Goal: Task Accomplishment & Management: Manage account settings

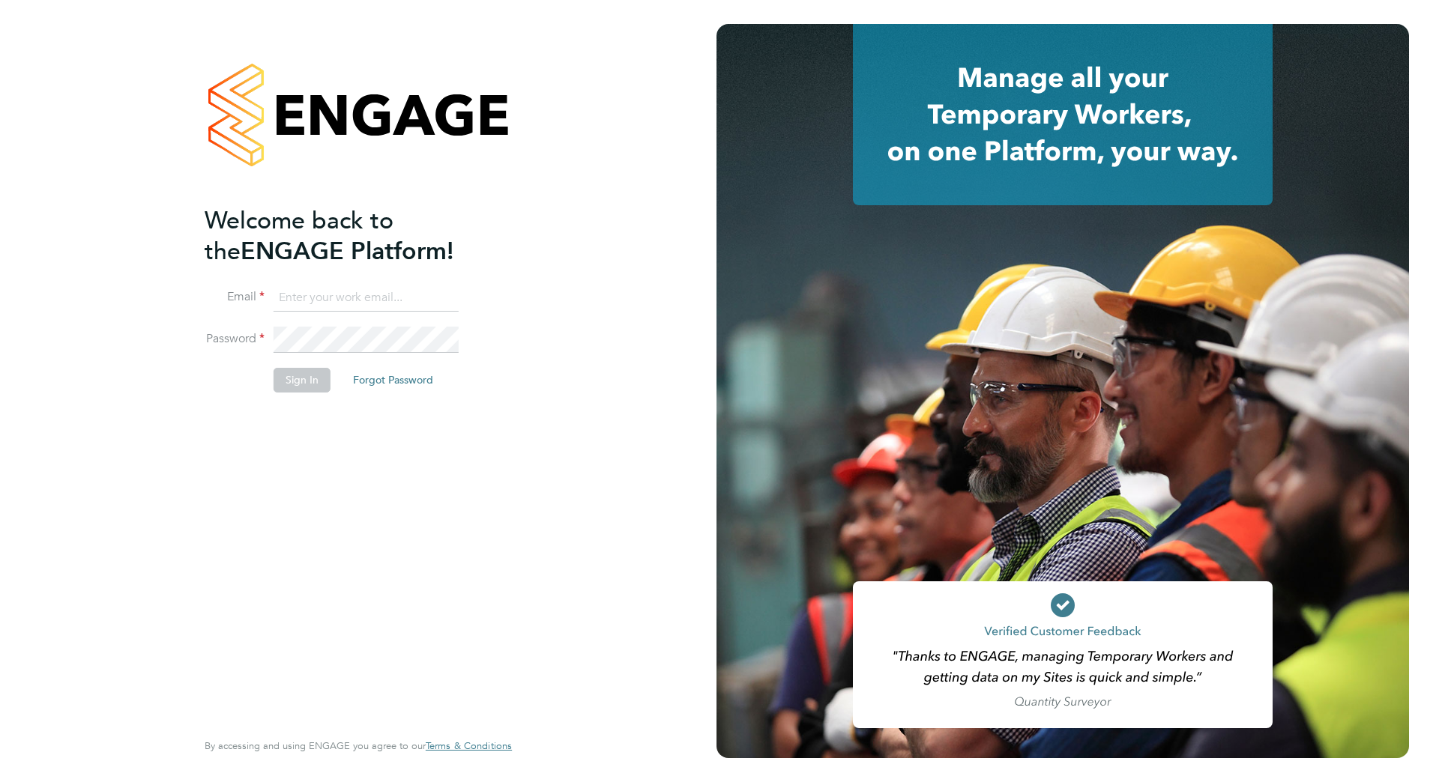
type input "[PERSON_NAME][EMAIL_ADDRESS][PERSON_NAME][DOMAIN_NAME]"
click at [307, 381] on button "Sign In" at bounding box center [302, 380] width 57 height 24
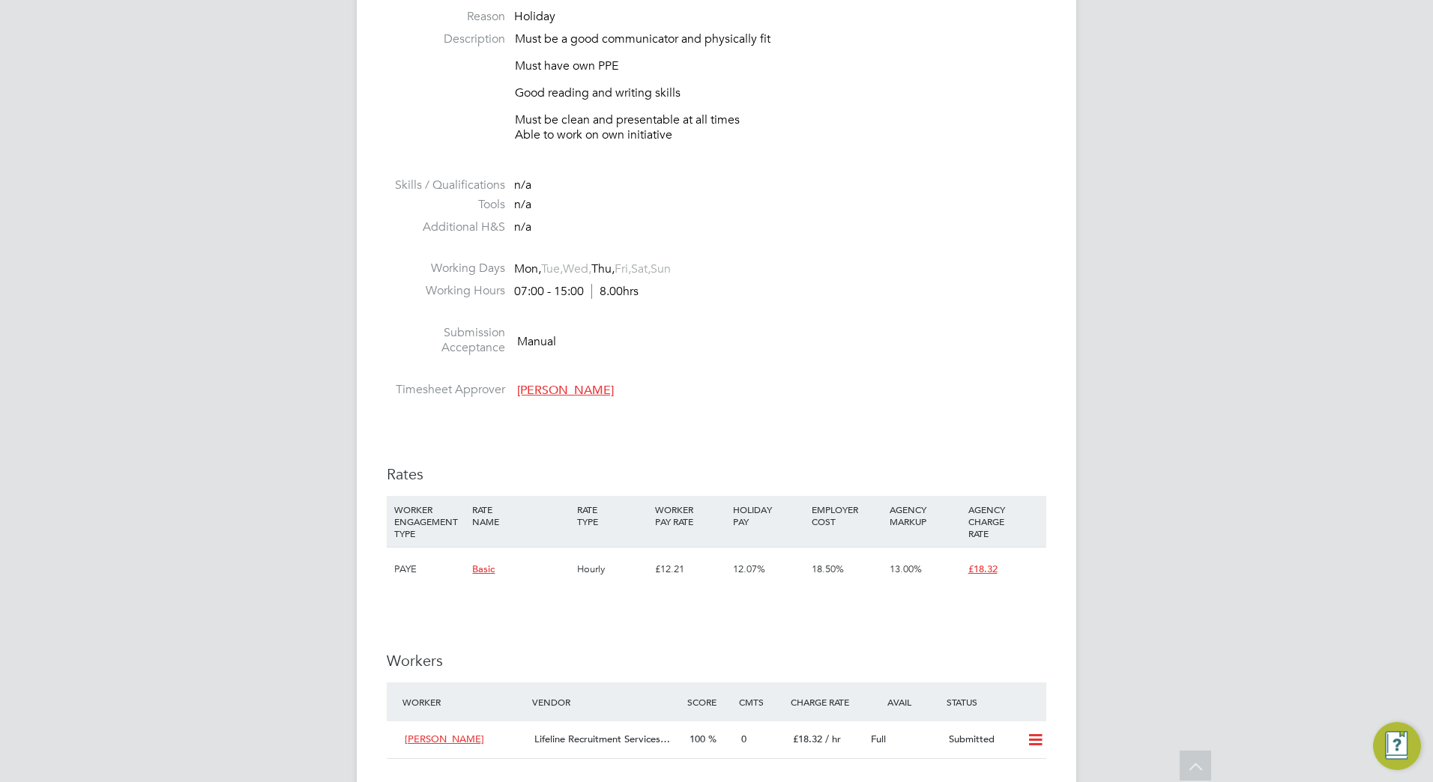
scroll to position [674, 0]
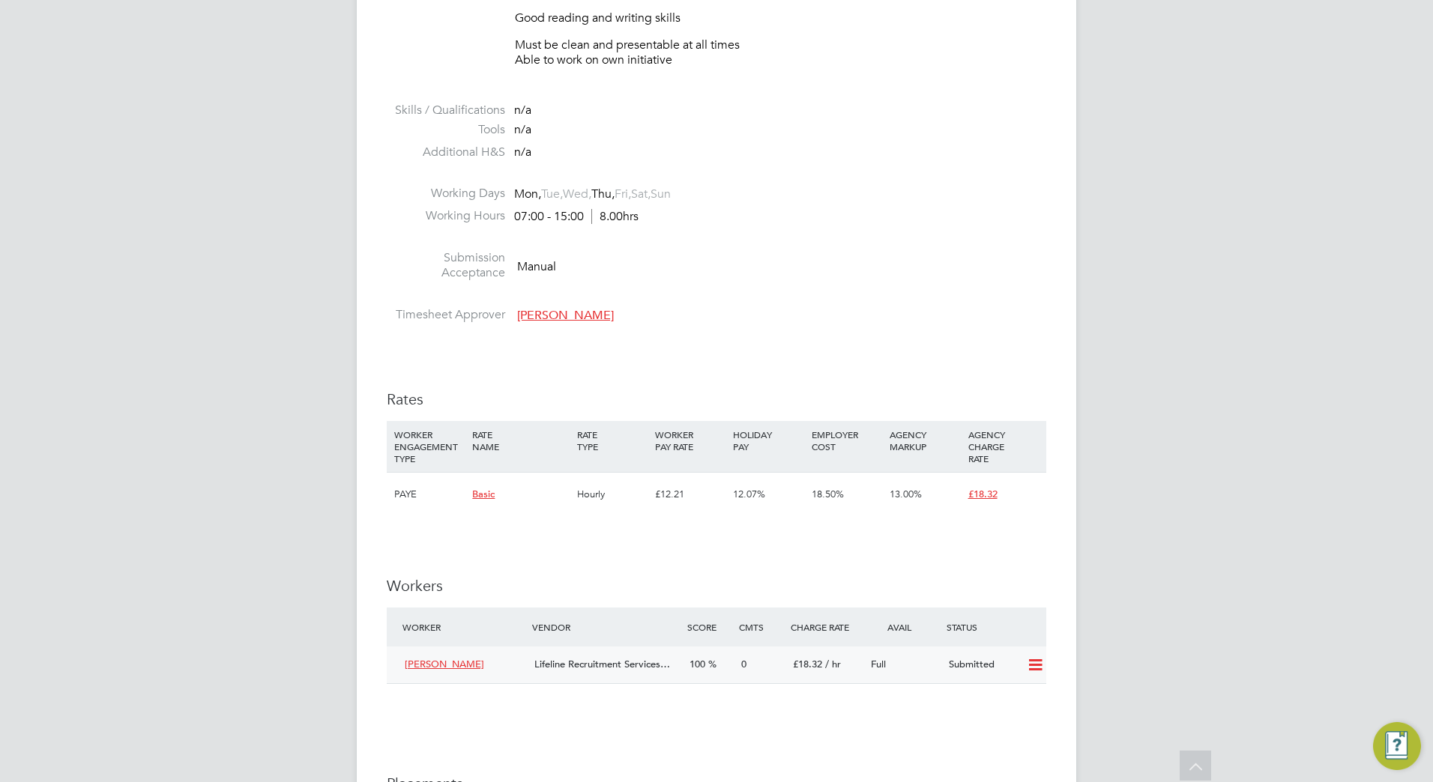
click at [1033, 668] on icon at bounding box center [1035, 665] width 19 height 12
click at [1014, 697] on li "Offer" at bounding box center [1015, 697] width 52 height 21
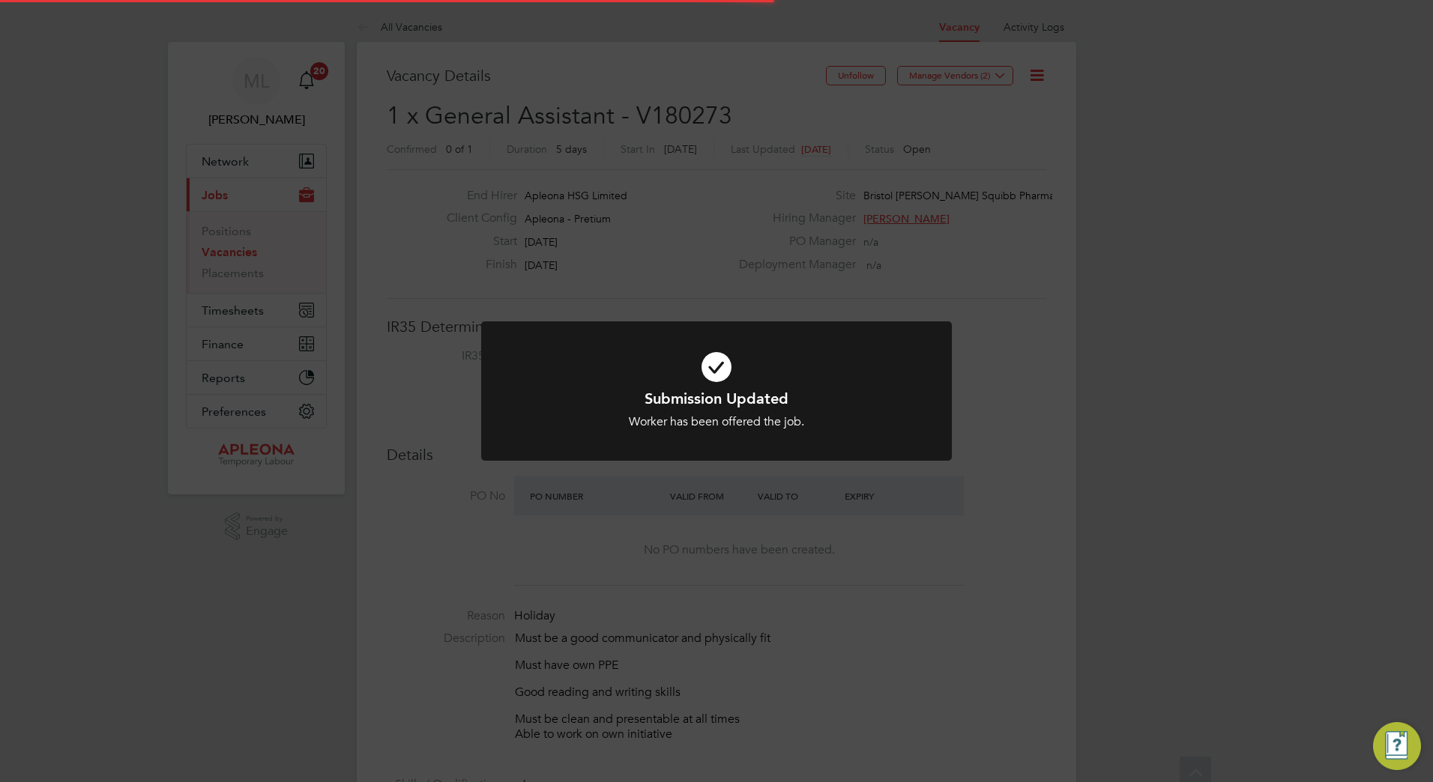
scroll to position [44, 105]
click at [1138, 445] on div "Submission Updated Worker has been offered the job. Cancel Okay" at bounding box center [716, 391] width 1433 height 782
